Goal: Information Seeking & Learning: Learn about a topic

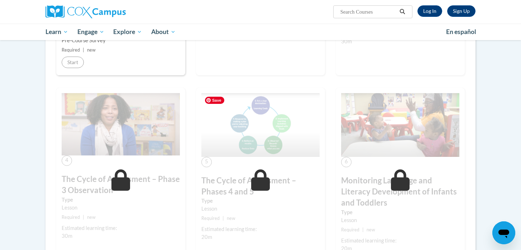
scroll to position [157, 0]
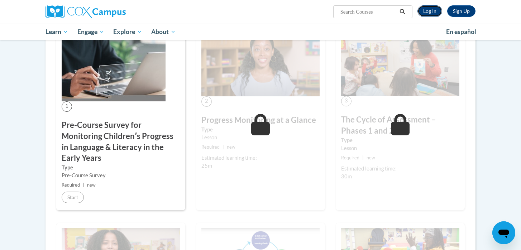
click at [433, 12] on link "Log In" at bounding box center [430, 10] width 25 height 11
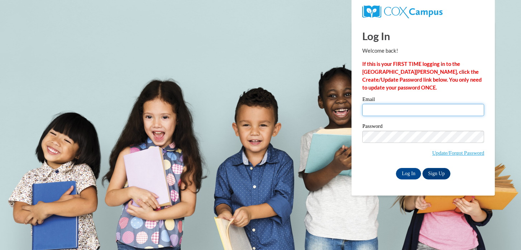
click at [400, 109] on input "Email" at bounding box center [423, 110] width 122 height 12
type input "[EMAIL_ADDRESS][DOMAIN_NAME]"
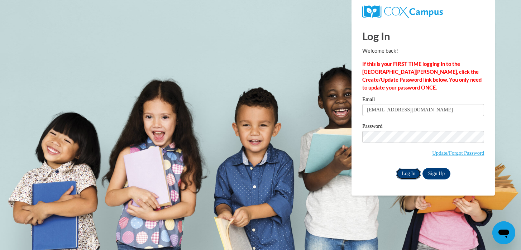
click at [405, 175] on input "Log In" at bounding box center [408, 173] width 25 height 11
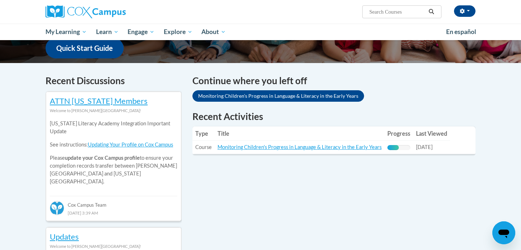
scroll to position [190, 0]
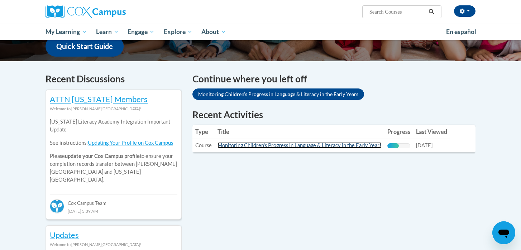
click at [358, 145] on link "Monitoring Children's Progress in Language & Literacy in the Early Years" at bounding box center [300, 145] width 164 height 6
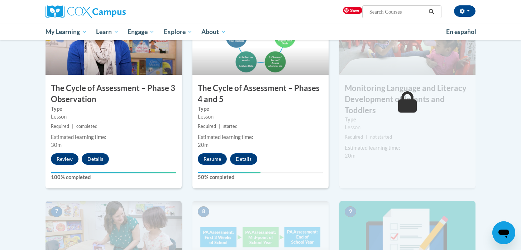
scroll to position [413, 0]
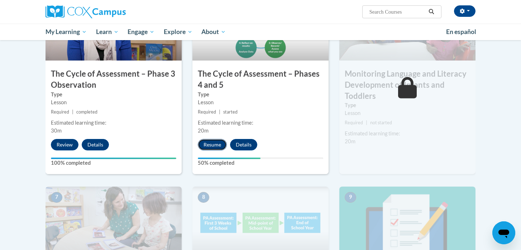
click at [219, 147] on button "Resume" at bounding box center [212, 144] width 29 height 11
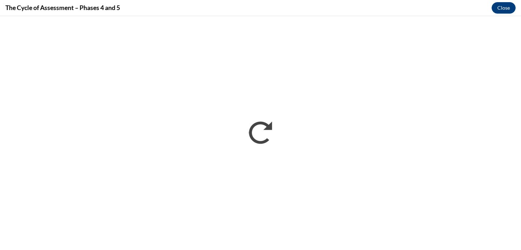
scroll to position [0, 0]
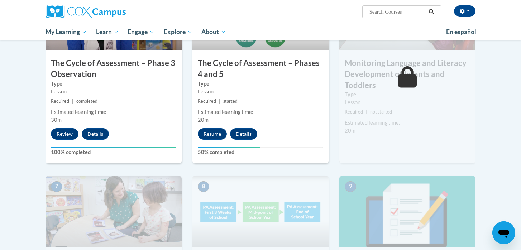
scroll to position [425, 0]
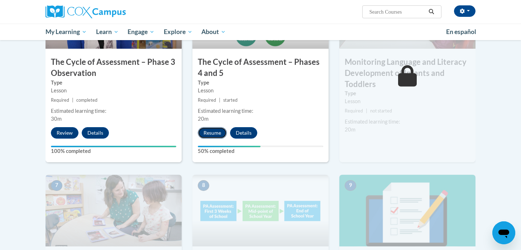
click at [218, 134] on button "Resume" at bounding box center [212, 132] width 29 height 11
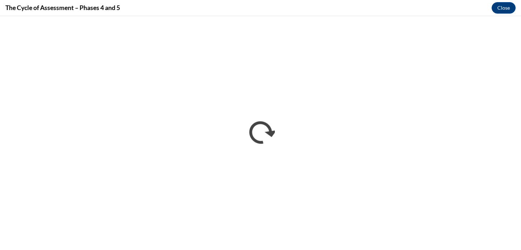
scroll to position [0, 0]
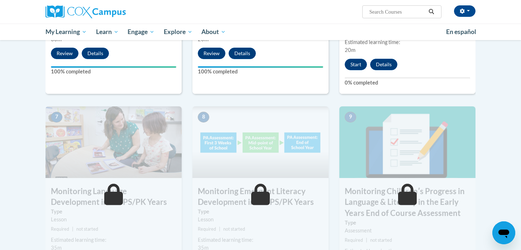
scroll to position [518, 0]
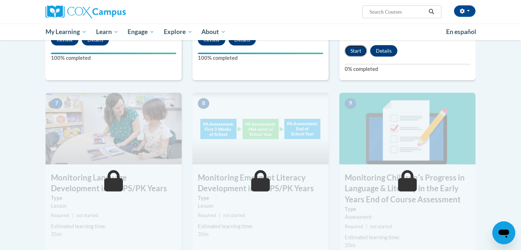
click at [357, 48] on button "Start" at bounding box center [356, 50] width 22 height 11
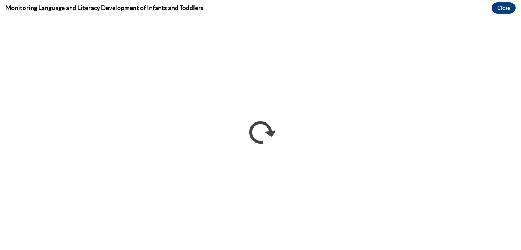
scroll to position [0, 0]
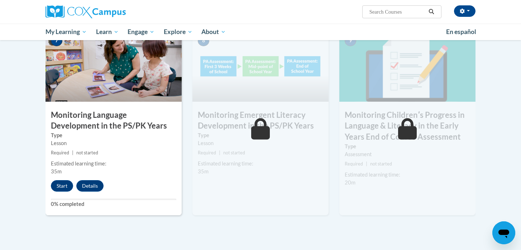
scroll to position [583, 0]
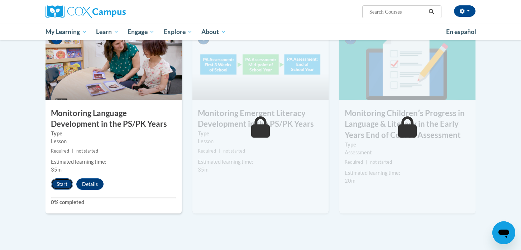
click at [69, 183] on button "Start" at bounding box center [62, 184] width 22 height 11
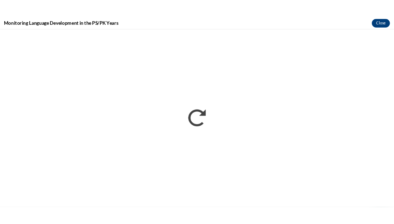
scroll to position [0, 0]
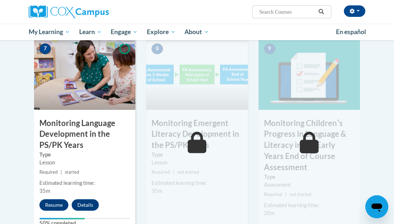
scroll to position [616, 0]
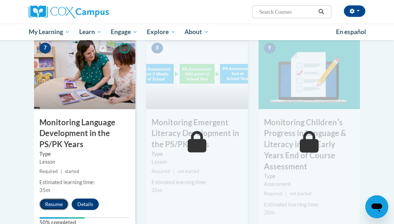
click at [60, 198] on button "Resume" at bounding box center [53, 203] width 29 height 11
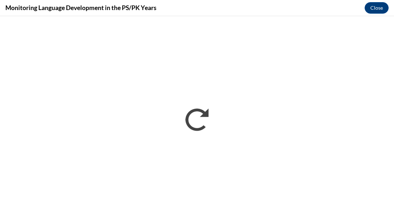
scroll to position [0, 0]
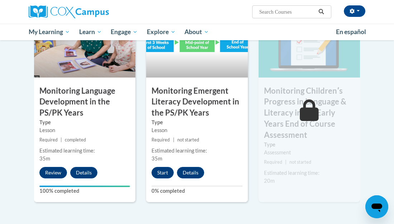
scroll to position [649, 0]
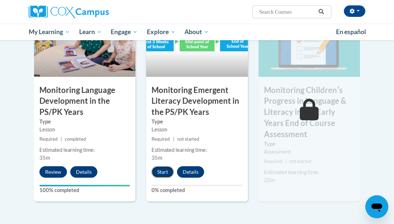
click at [160, 166] on button "Start" at bounding box center [163, 171] width 22 height 11
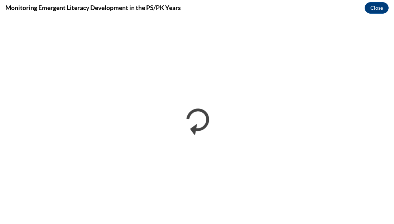
scroll to position [0, 0]
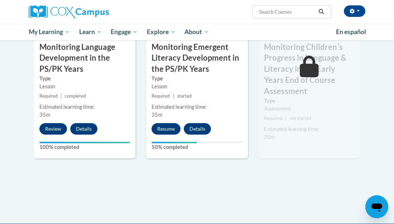
scroll to position [694, 0]
